Goal: Entertainment & Leisure: Consume media (video, audio)

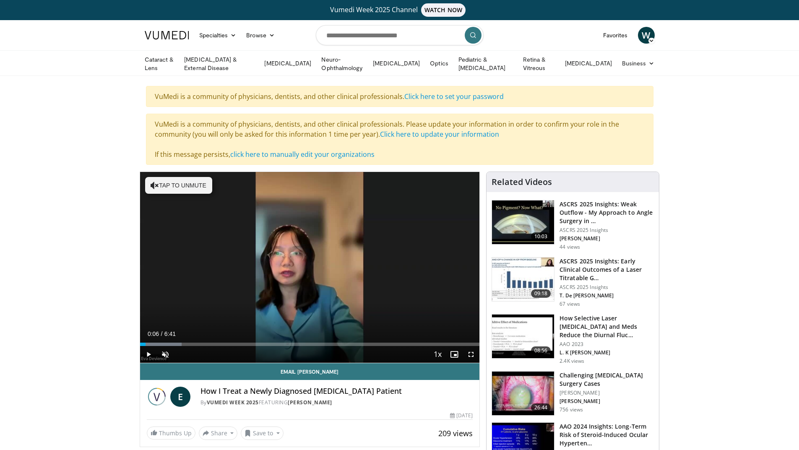
click at [147, 352] on span "Video Player" at bounding box center [148, 354] width 17 height 17
click at [162, 354] on span "Video Player" at bounding box center [165, 354] width 17 height 17
click at [150, 355] on span "Video Player" at bounding box center [148, 354] width 17 height 17
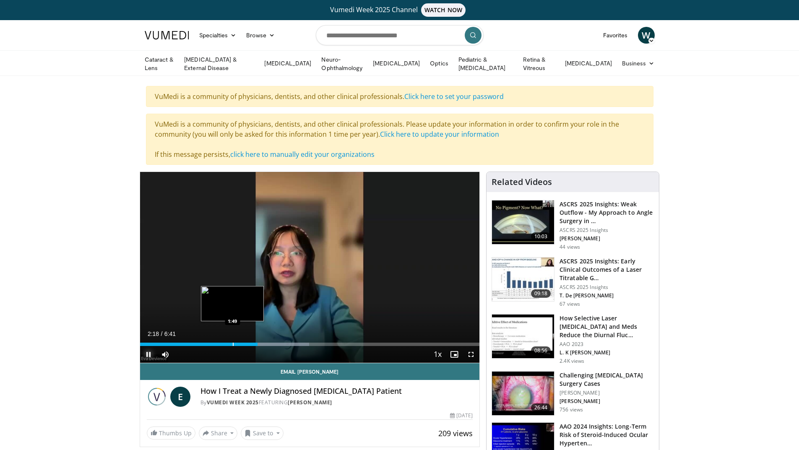
click at [233, 344] on div "Progress Bar" at bounding box center [233, 343] width 1 height 3
